Goal: Transaction & Acquisition: Purchase product/service

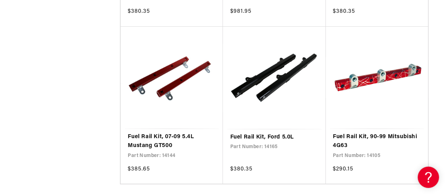
scroll to position [1291, 0]
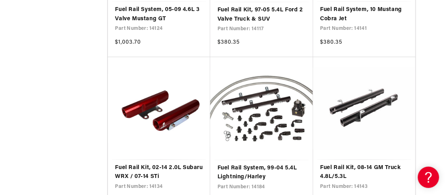
scroll to position [2363, 13]
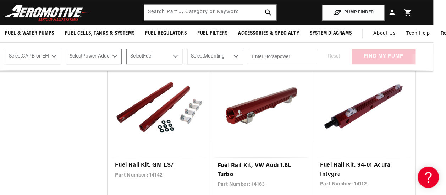
scroll to position [1416, 13]
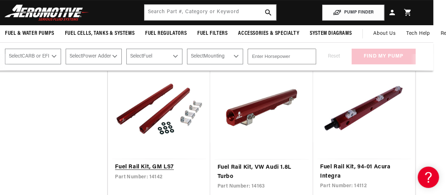
click at [181, 163] on link "Fuel Rail Kit, GM LS7" at bounding box center [159, 167] width 88 height 9
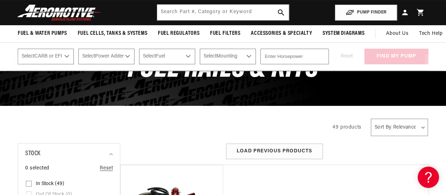
scroll to position [67, 0]
